Goal: Check status: Check status

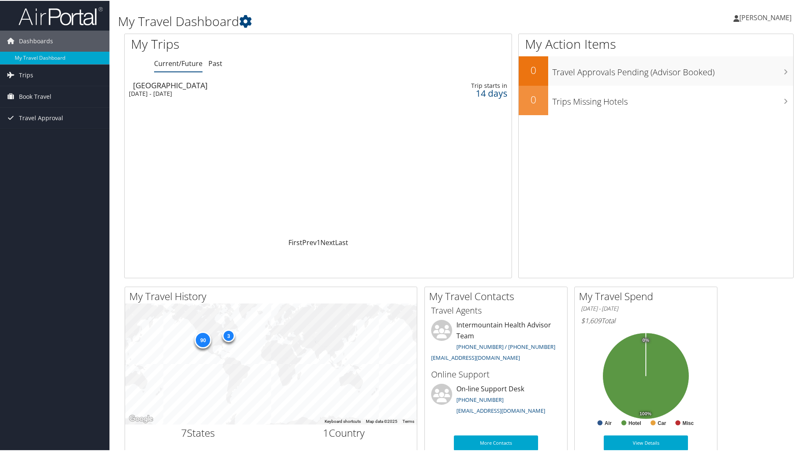
click at [160, 89] on div "[DATE] - [DATE]" at bounding box center [248, 93] width 239 height 8
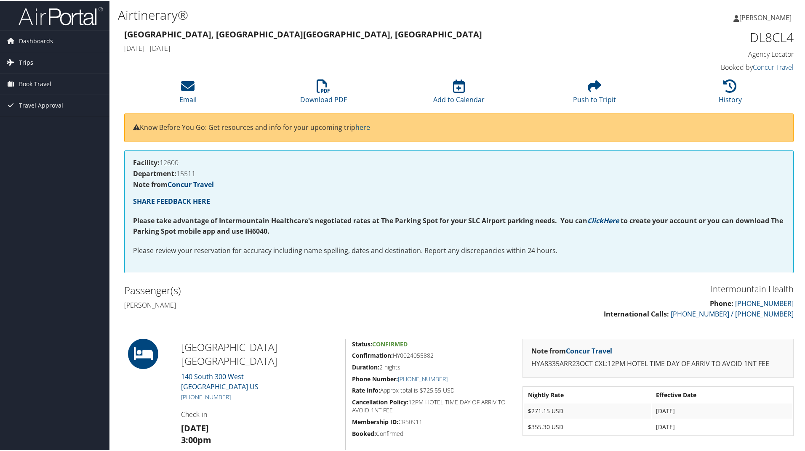
click at [19, 59] on span "Trips" at bounding box center [26, 61] width 14 height 21
click at [46, 117] on span "Book Travel" at bounding box center [35, 121] width 32 height 21
click at [58, 165] on link "Book/Manage Online Trips" at bounding box center [54, 163] width 109 height 13
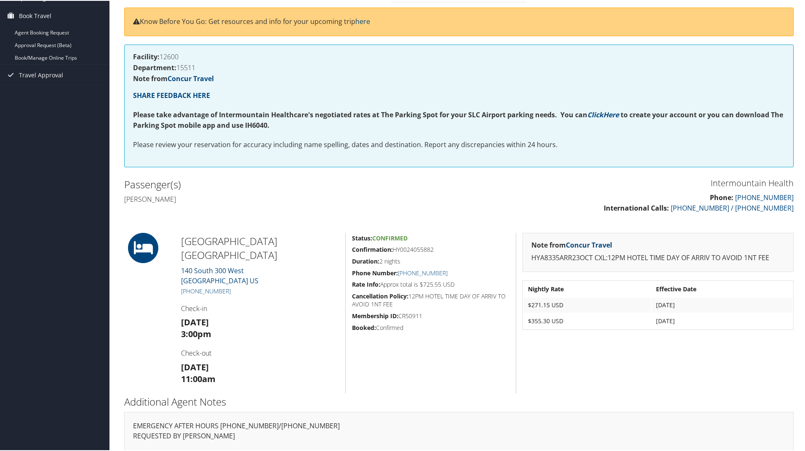
scroll to position [133, 0]
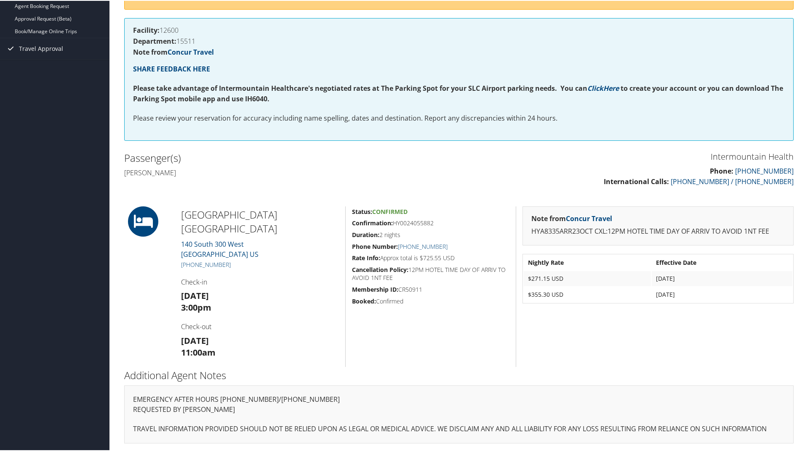
click at [482, 329] on div "Status: Confirmed Confirmation: HY0024055882 Duration: 2 nights Phone Number: +…" at bounding box center [430, 286] width 170 height 161
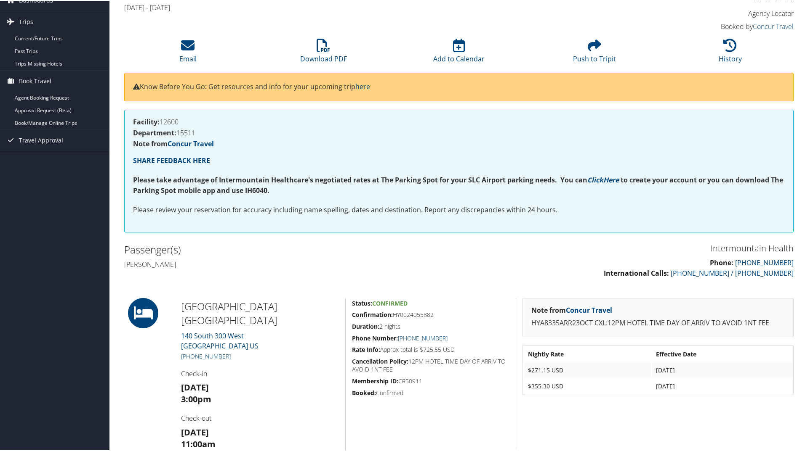
scroll to position [0, 0]
